Goal: Information Seeking & Learning: Learn about a topic

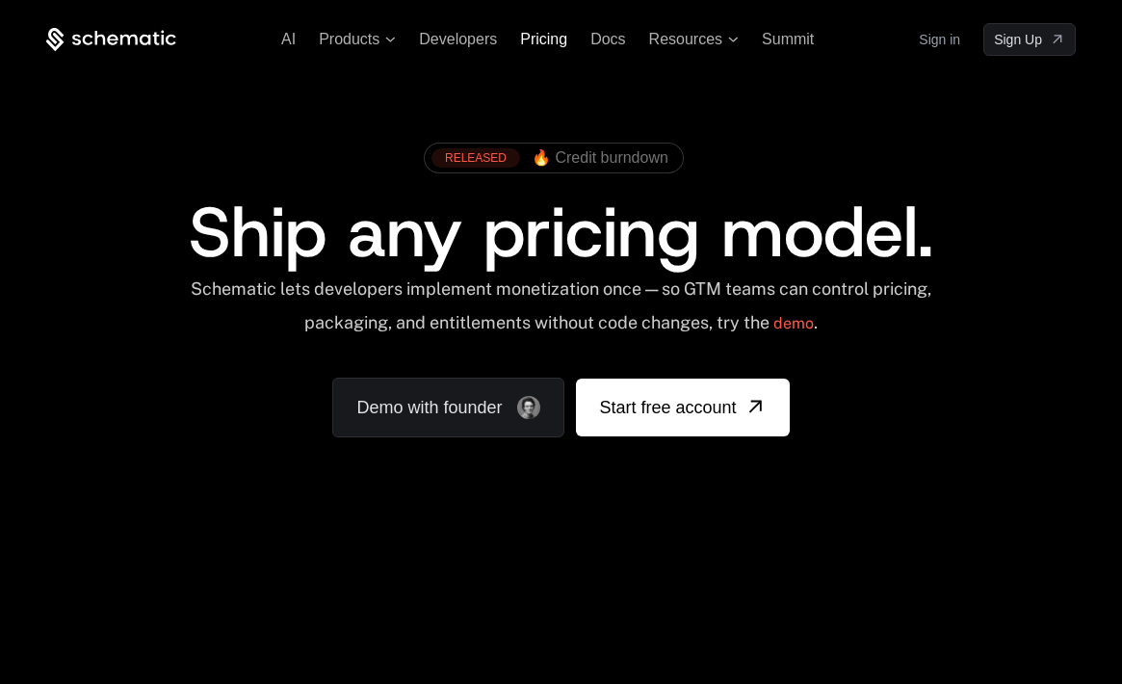
click at [543, 39] on span "Pricing" at bounding box center [543, 39] width 47 height 16
